Goal: Information Seeking & Learning: Learn about a topic

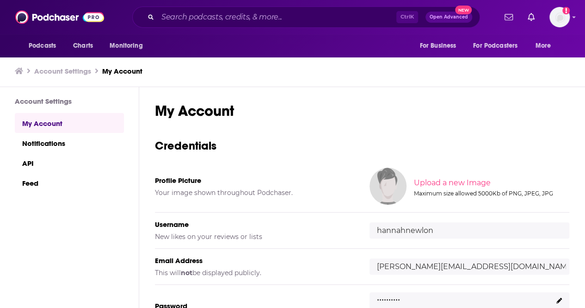
click at [246, 6] on div "Podcasts Charts Monitoring Ctrl K Open Advanced New For Business For Podcasters…" at bounding box center [292, 17] width 585 height 34
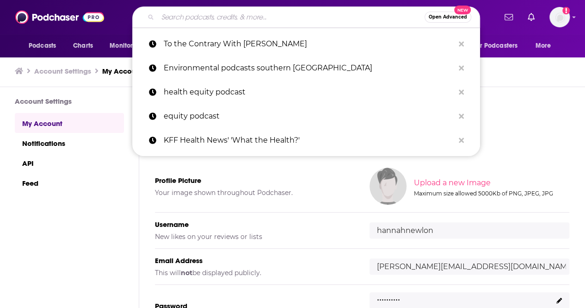
click at [254, 15] on input "Search podcasts, credits, & more..." at bounding box center [291, 17] width 267 height 15
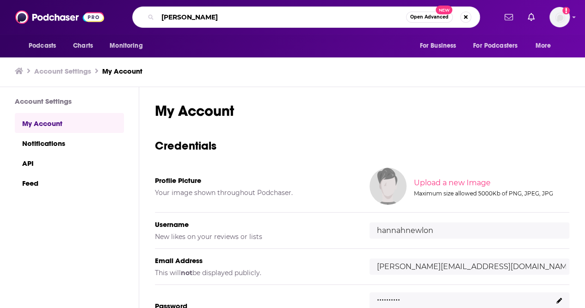
type input "[PERSON_NAME]"
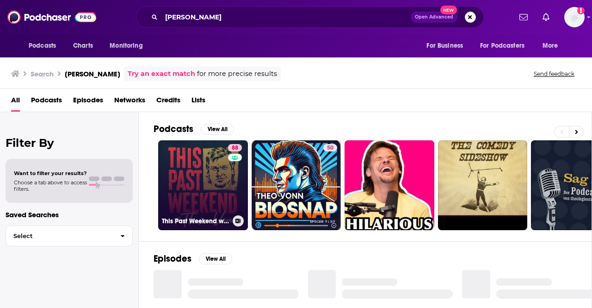
click at [216, 160] on link "88 This Past Weekend w/ [PERSON_NAME]" at bounding box center [203, 185] width 90 height 90
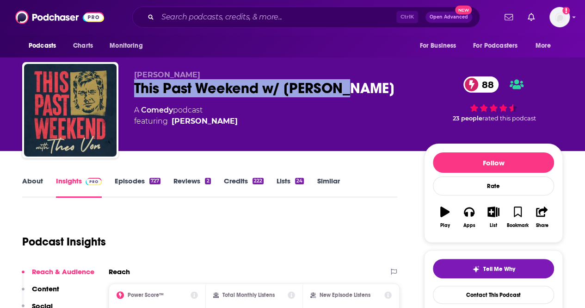
drag, startPoint x: 294, startPoint y: 77, endPoint x: 130, endPoint y: 84, distance: 163.4
click at [130, 84] on div "[PERSON_NAME] This Past Weekend w/ [PERSON_NAME] 88 A Comedy podcast featuring …" at bounding box center [292, 112] width 541 height 100
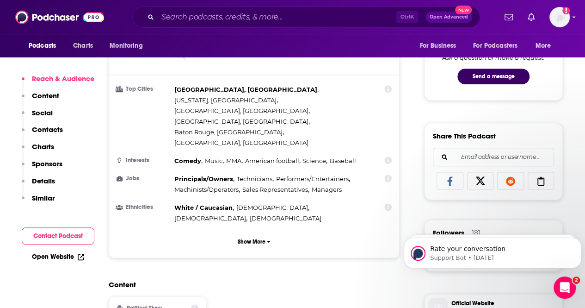
scroll to position [523, 0]
